Goal: Transaction & Acquisition: Purchase product/service

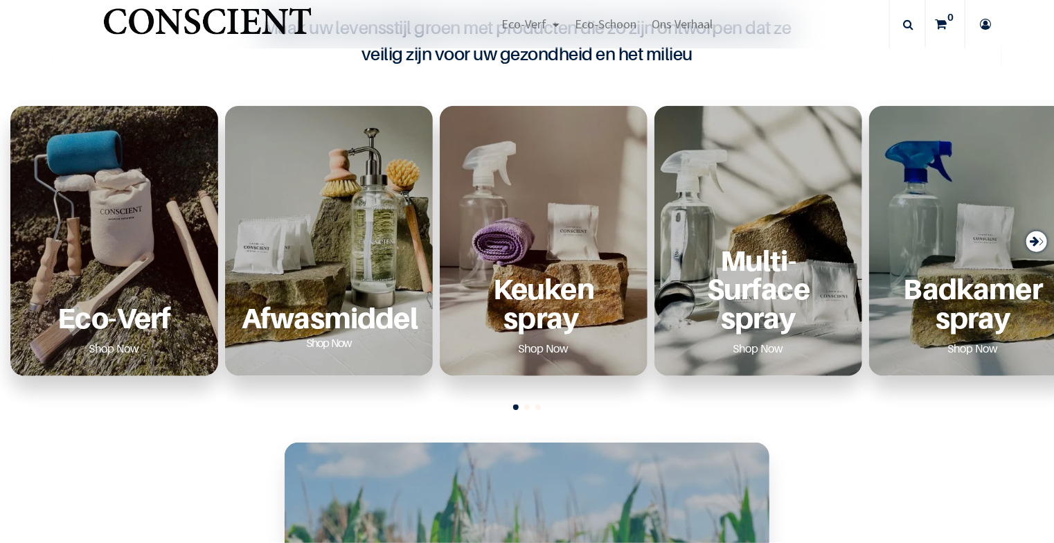
scroll to position [623, 0]
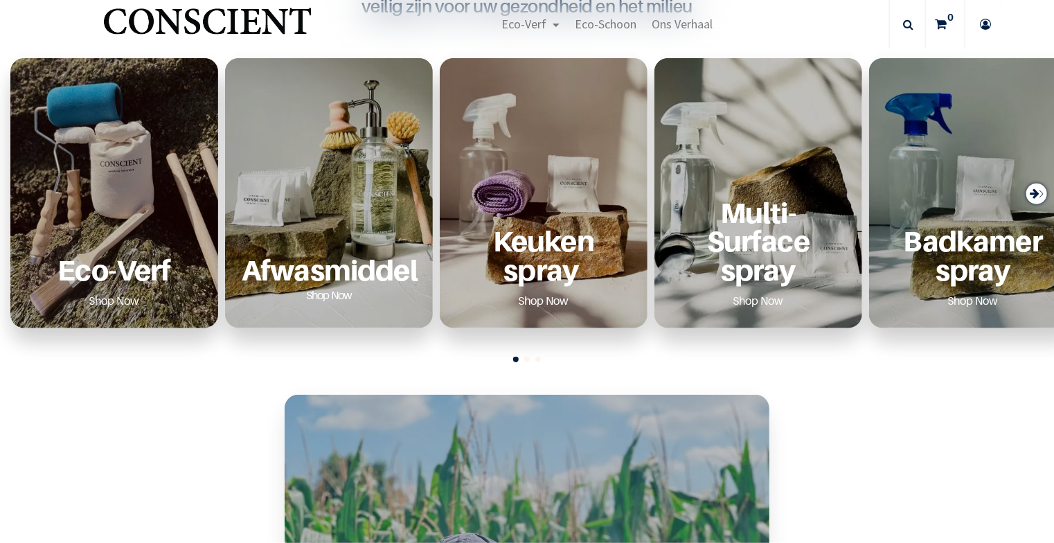
click at [105, 300] on link "Shop Now" at bounding box center [115, 300] width 84 height 22
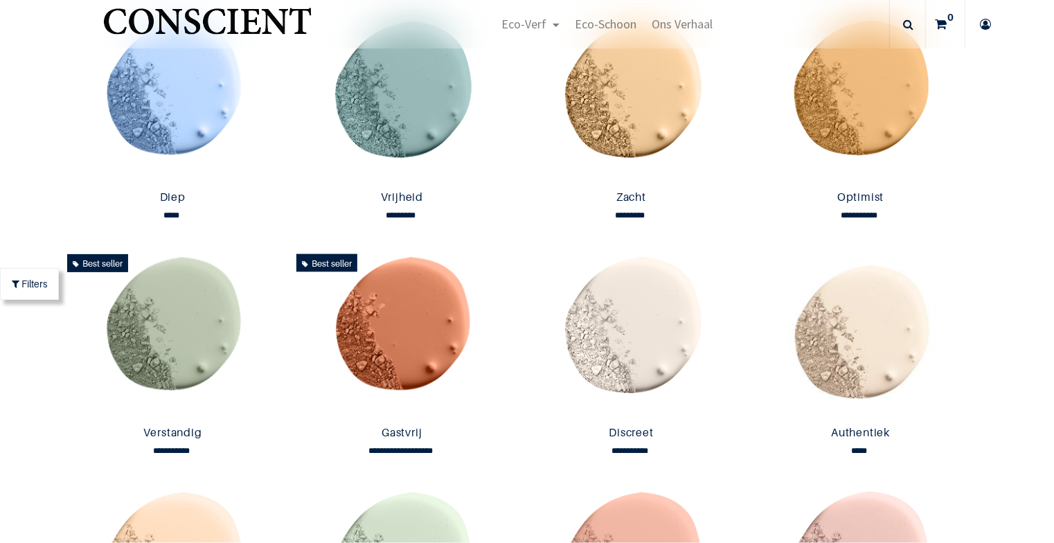
scroll to position [623, 0]
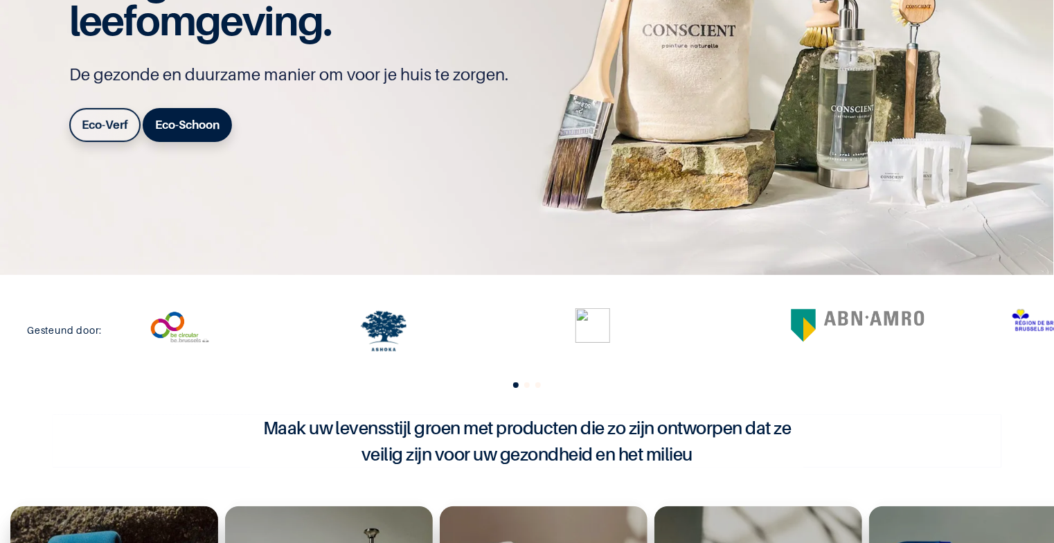
scroll to position [208, 0]
